Goal: Task Accomplishment & Management: Manage account settings

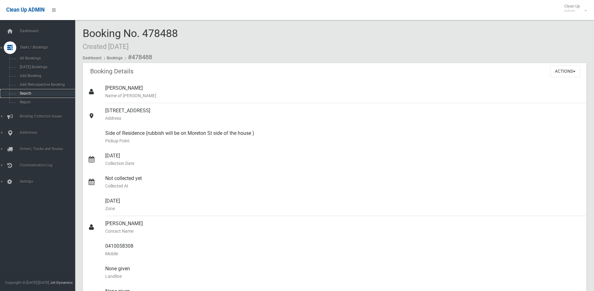
click at [25, 92] on span "Search" at bounding box center [46, 93] width 57 height 4
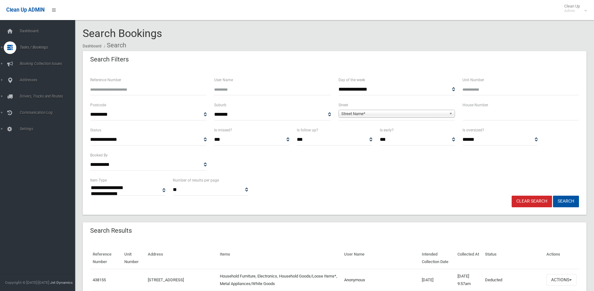
select select
click at [476, 115] on input "text" at bounding box center [521, 115] width 116 height 12
type input "*"
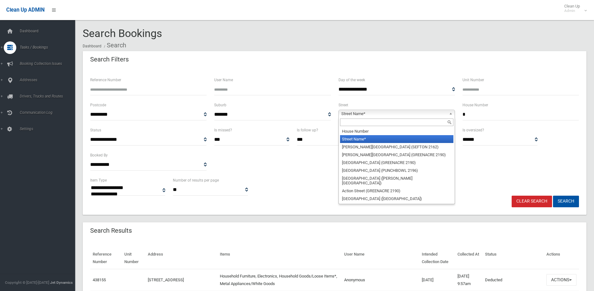
click at [442, 112] on span "Street Name*" at bounding box center [393, 114] width 105 height 8
click at [398, 121] on input "text" at bounding box center [396, 122] width 113 height 8
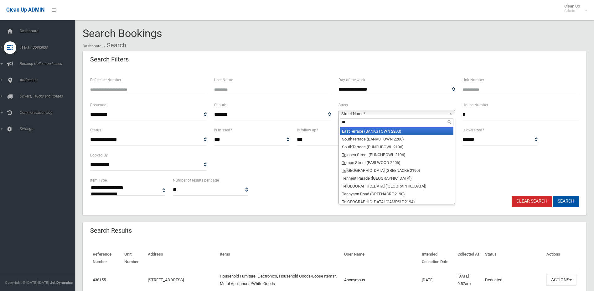
type input "*"
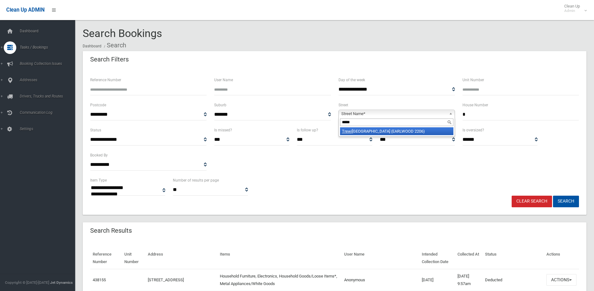
type input "*****"
click at [403, 133] on li "Trewi lga Avenue (EARLWOOD 2206)" at bounding box center [396, 131] width 113 height 8
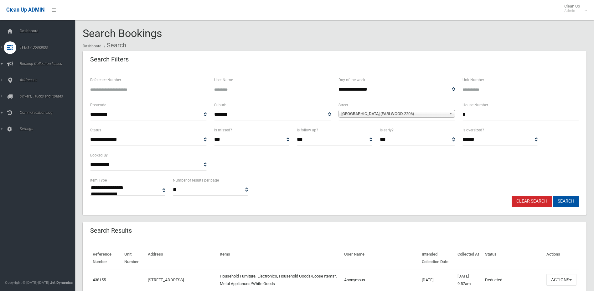
click at [569, 201] on button "Search" at bounding box center [566, 201] width 26 height 12
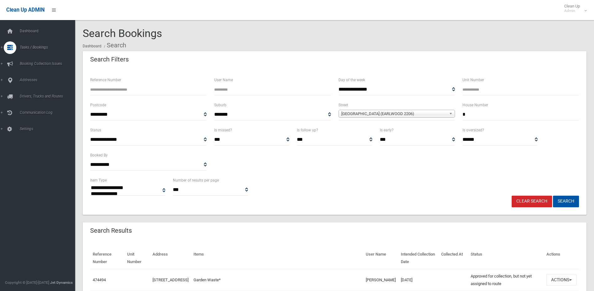
select select
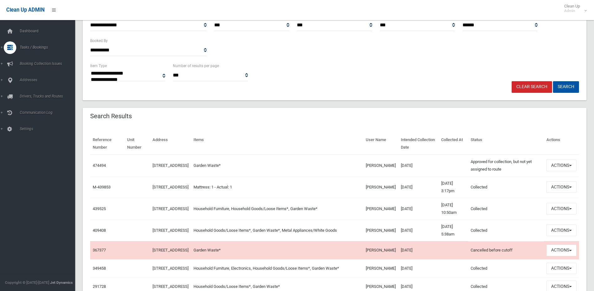
scroll to position [125, 0]
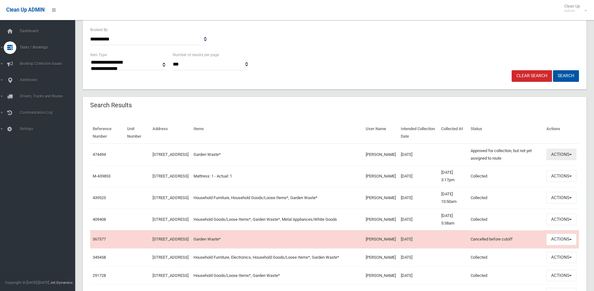
click at [558, 154] on button "Actions" at bounding box center [561, 154] width 30 height 12
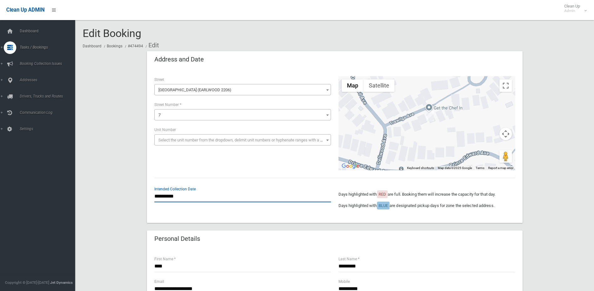
click at [174, 196] on input "**********" at bounding box center [242, 196] width 177 height 12
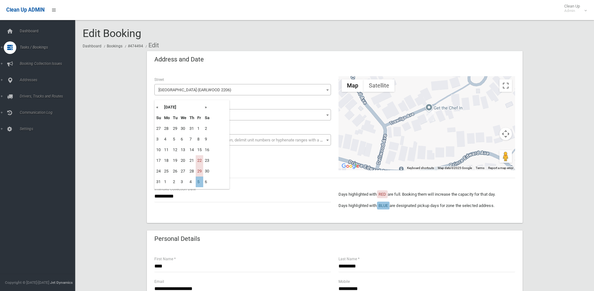
click at [207, 107] on th "»" at bounding box center [207, 107] width 8 height 11
click at [199, 151] on td "19" at bounding box center [200, 149] width 8 height 11
type input "**********"
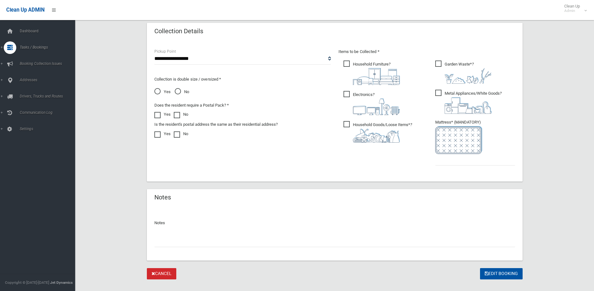
scroll to position [326, 0]
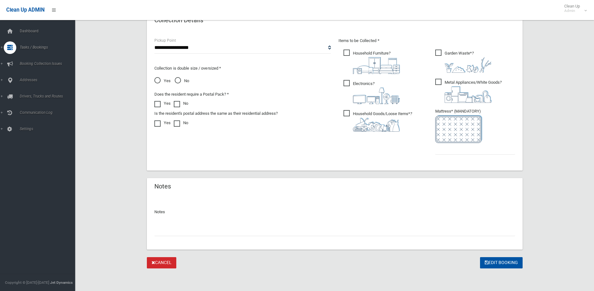
drag, startPoint x: 193, startPoint y: 227, endPoint x: 201, endPoint y: 228, distance: 7.5
click at [200, 228] on input "text" at bounding box center [334, 230] width 361 height 12
type input "**********"
click at [511, 263] on button "Edit Booking" at bounding box center [501, 263] width 43 height 12
type input "*"
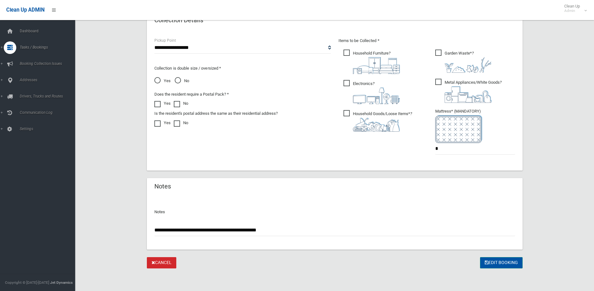
click at [510, 263] on button "Edit Booking" at bounding box center [501, 263] width 43 height 12
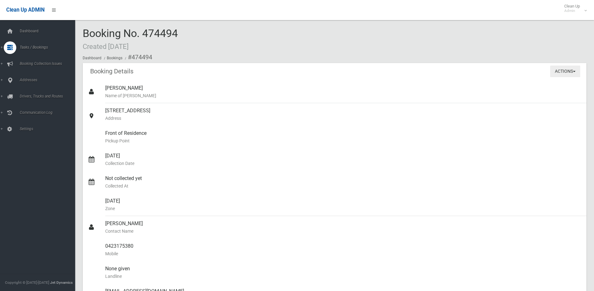
click at [569, 70] on button "Actions" at bounding box center [565, 71] width 30 height 12
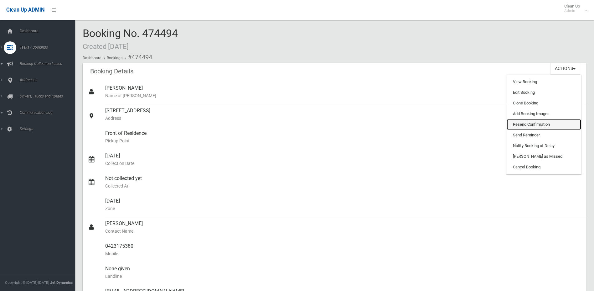
click at [530, 126] on link "Resend Confirmation" at bounding box center [544, 124] width 75 height 11
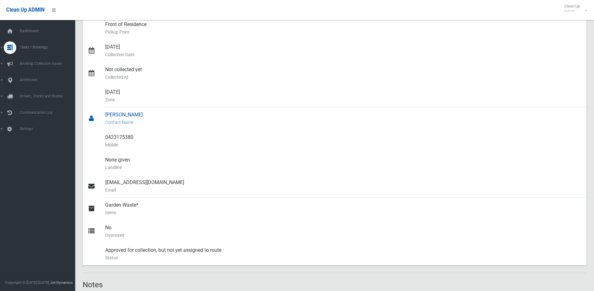
scroll to position [125, 0]
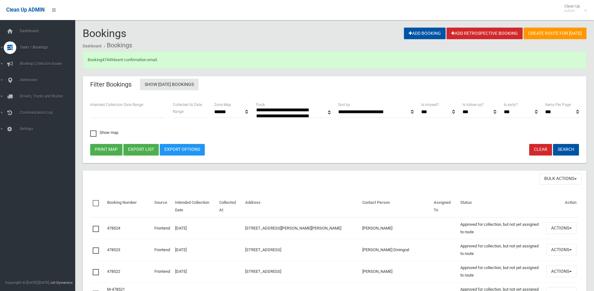
select select
